Goal: Go to known website: Go to known website

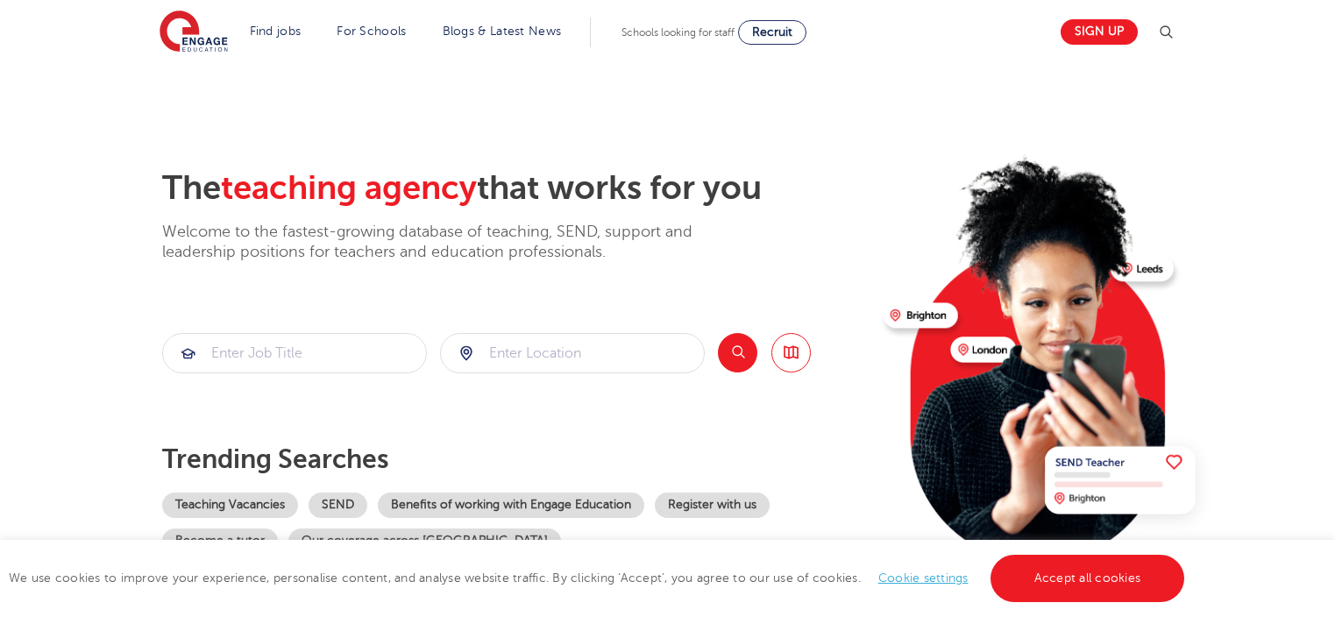
scroll to position [88, 0]
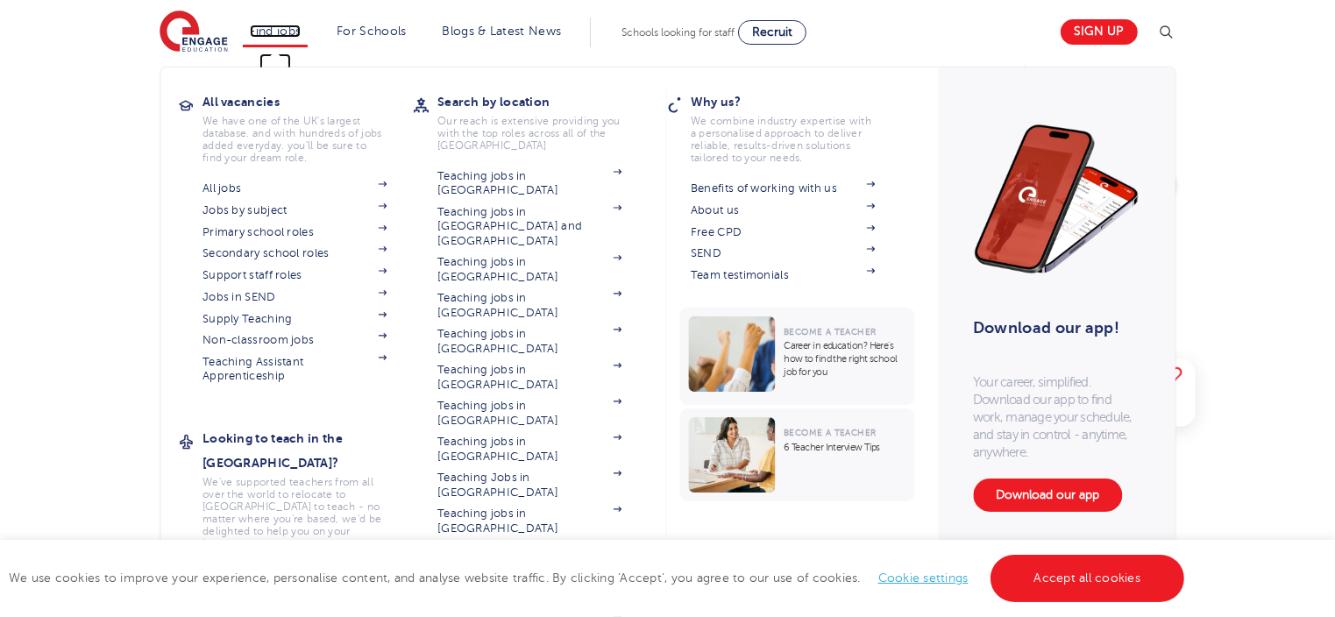
click at [288, 31] on link "Find jobs" at bounding box center [276, 31] width 52 height 13
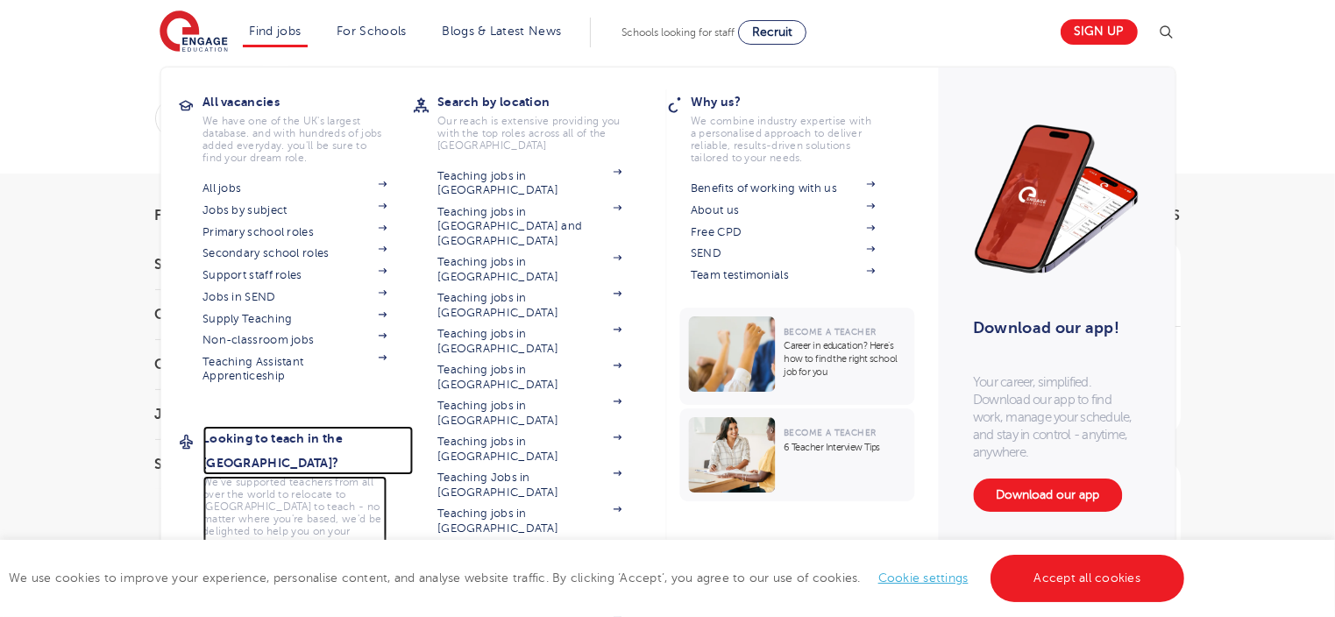
click at [329, 436] on h3 "Looking to teach in the [GEOGRAPHIC_DATA]?" at bounding box center [308, 450] width 210 height 49
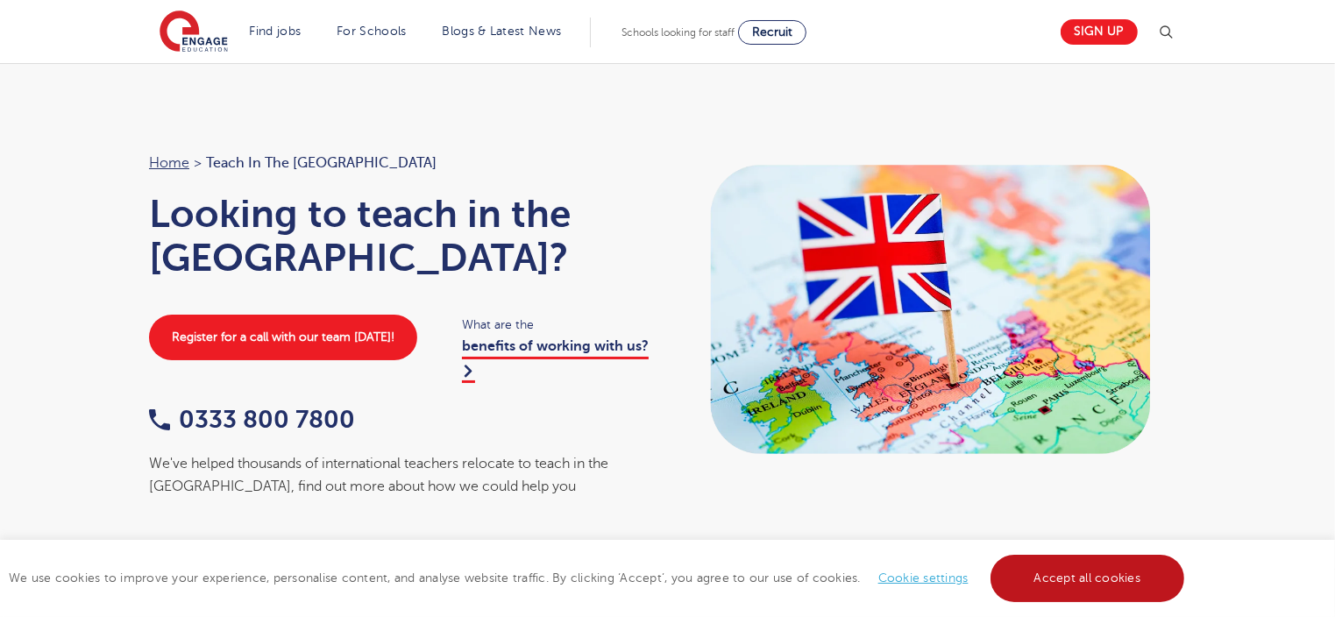
click at [1099, 577] on link "Accept all cookies" at bounding box center [1088, 578] width 195 height 47
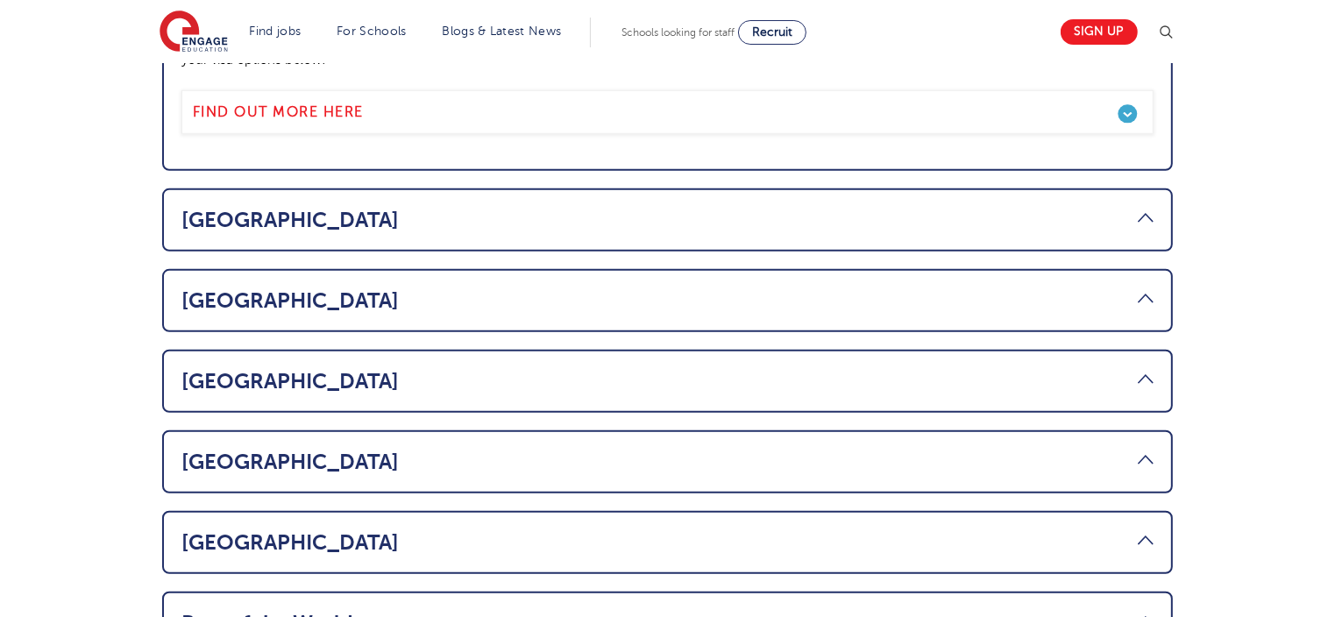
scroll to position [1140, 0]
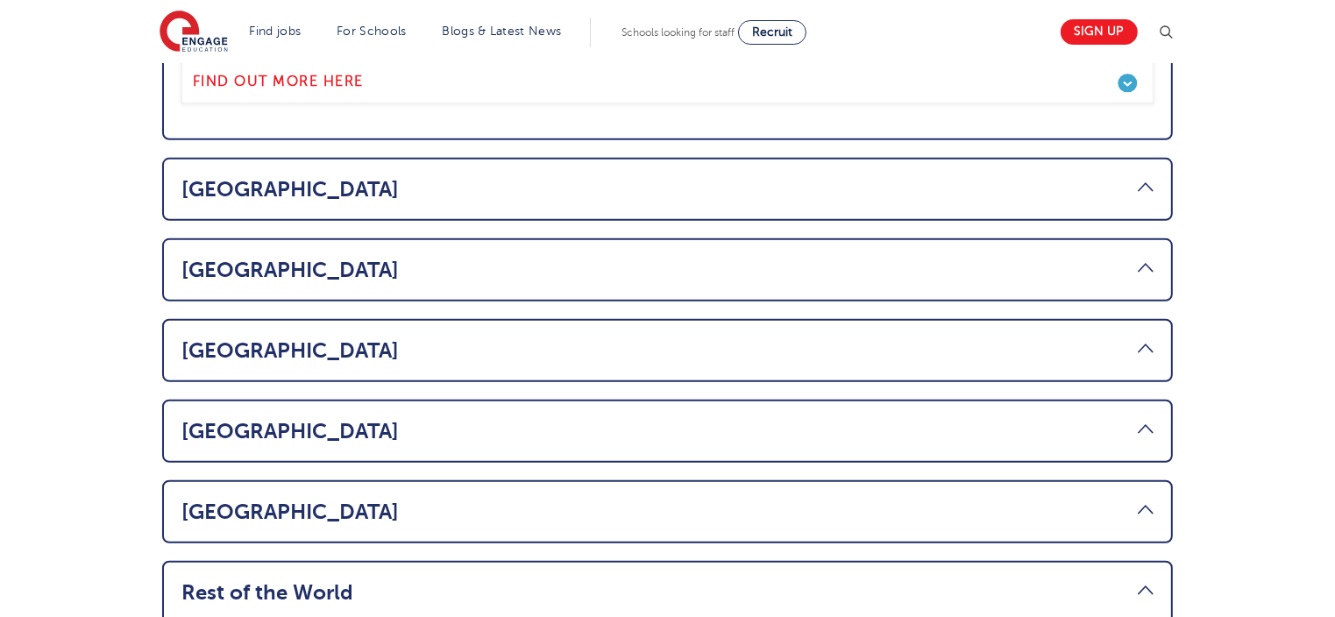
click at [259, 500] on link "South Africa" at bounding box center [667, 512] width 972 height 25
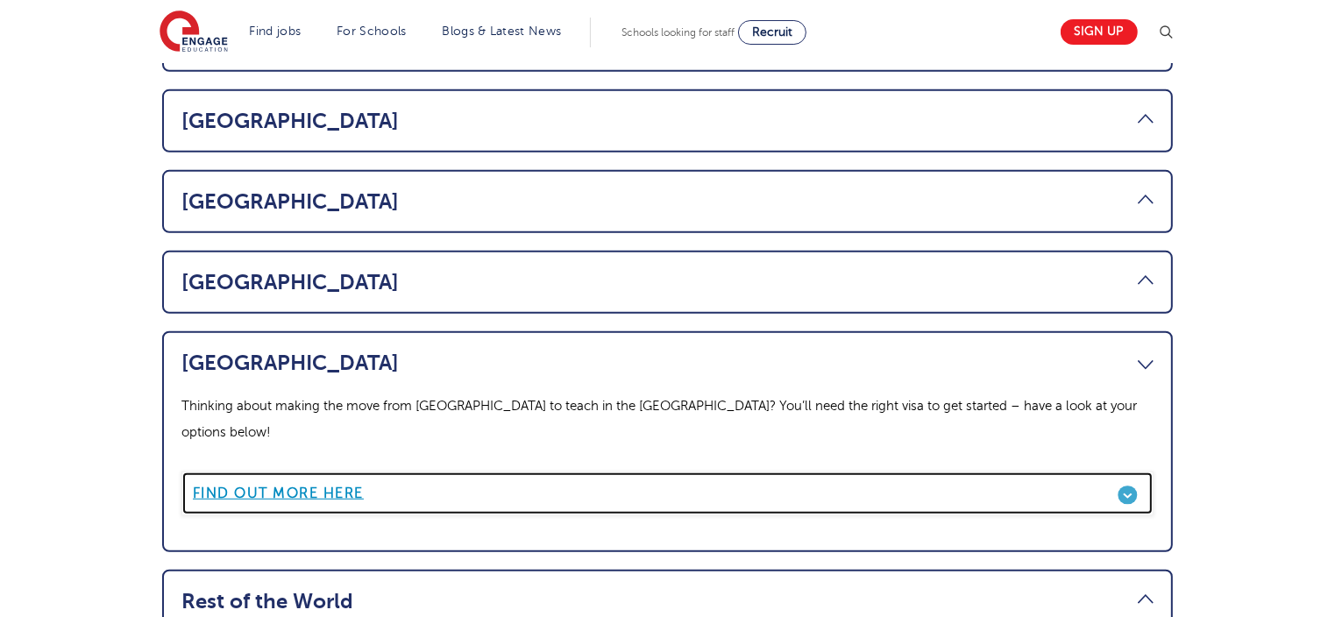
click at [338, 486] on b "Find out more here" at bounding box center [278, 494] width 171 height 16
